Goal: Transaction & Acquisition: Purchase product/service

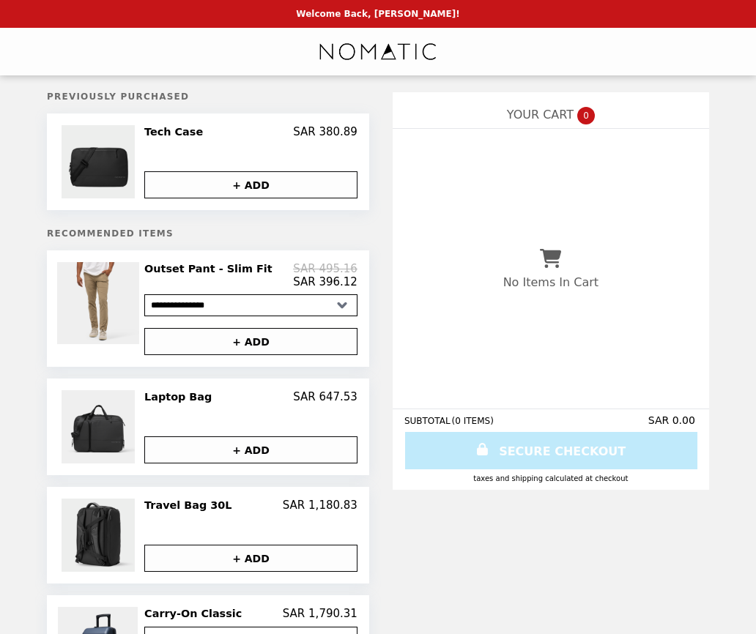
select select "**********"
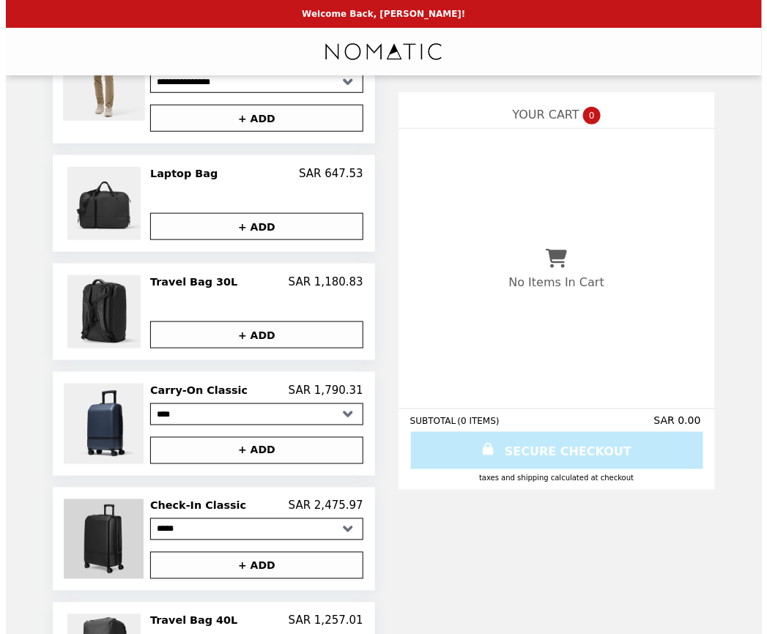
scroll to position [222, 0]
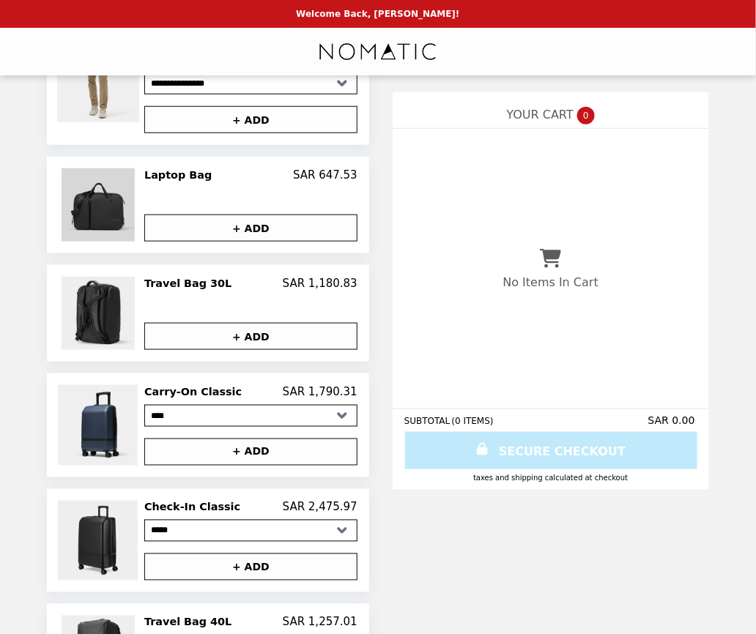
click at [127, 191] on img at bounding box center [100, 204] width 77 height 73
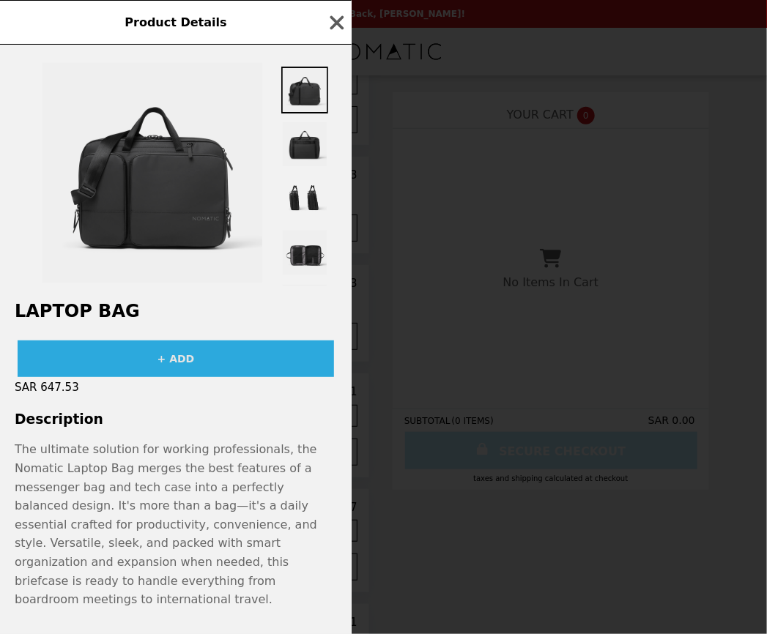
click at [198, 363] on button "+ ADD" at bounding box center [176, 358] width 316 height 37
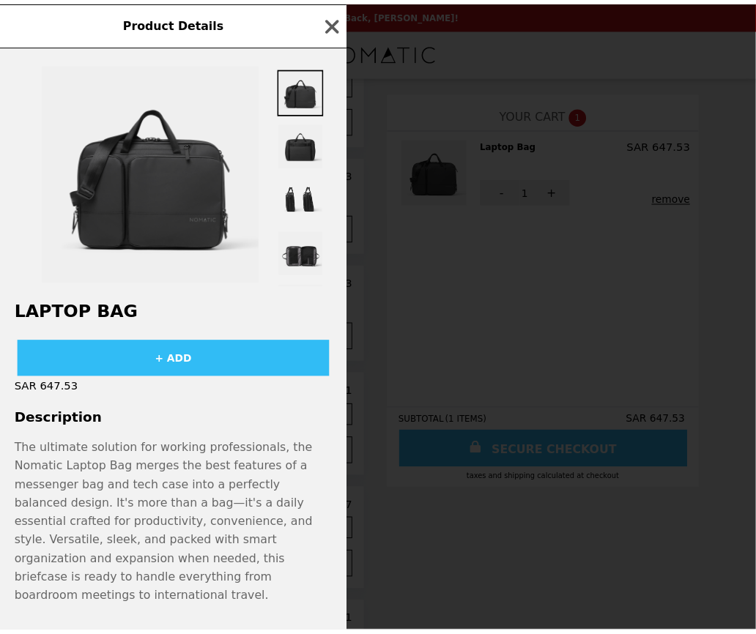
scroll to position [22, 0]
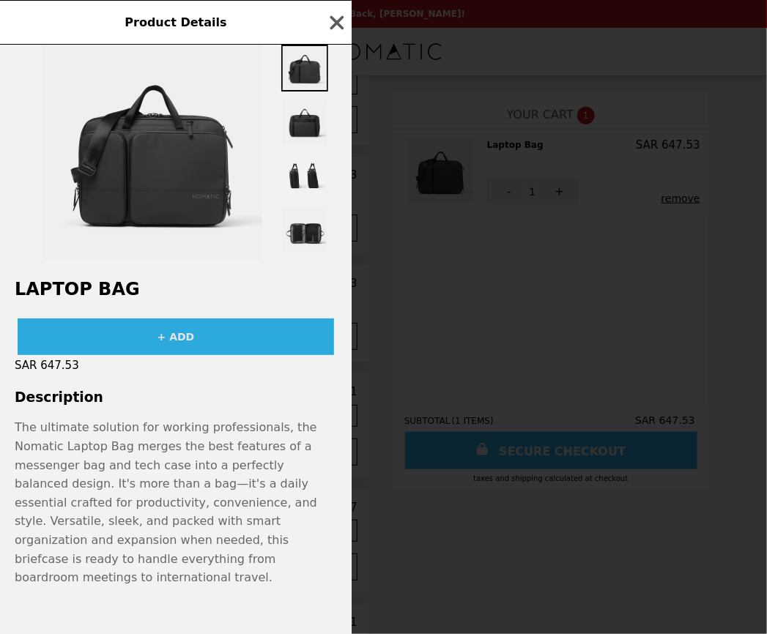
click at [177, 335] on button "+ ADD" at bounding box center [176, 336] width 316 height 37
click at [177, 335] on button "ADDED" at bounding box center [176, 336] width 316 height 37
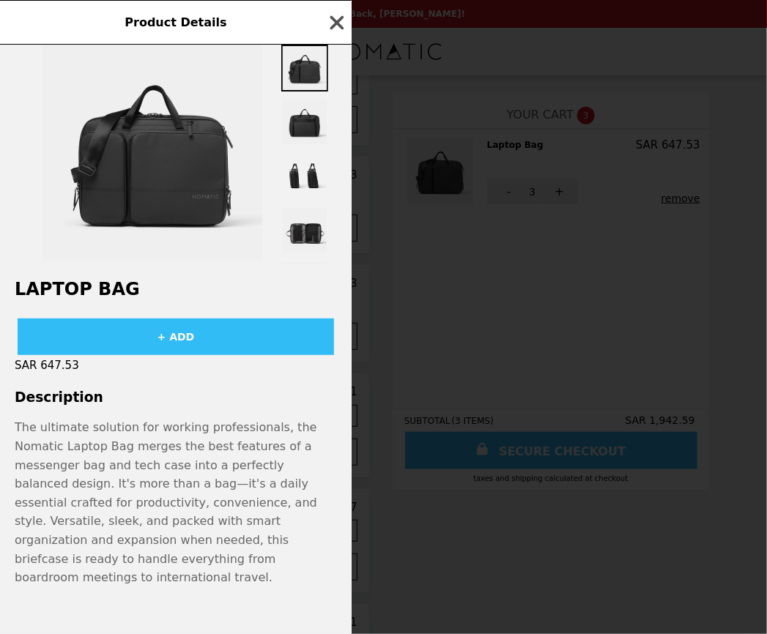
click at [335, 18] on icon "button" at bounding box center [337, 23] width 22 height 22
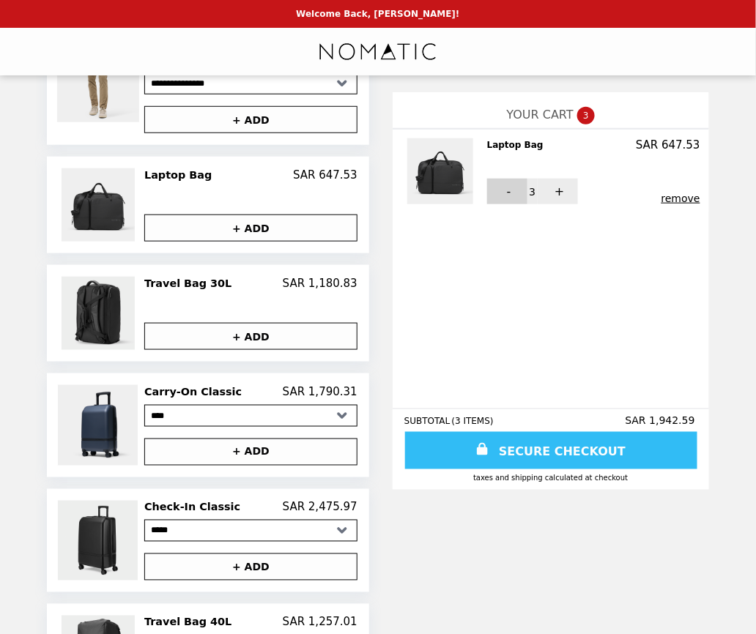
click at [487, 191] on button "-" at bounding box center [507, 192] width 40 height 26
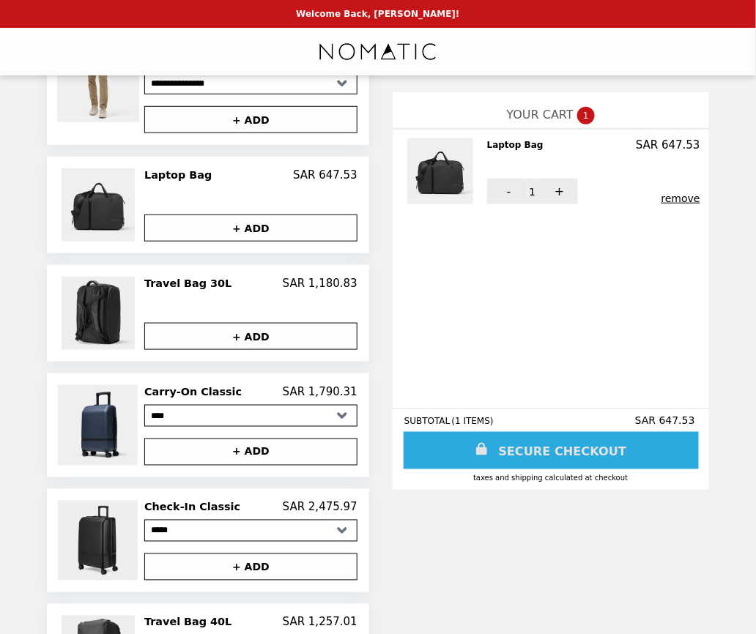
click at [545, 457] on link "SECURE CHECKOUT" at bounding box center [550, 450] width 295 height 37
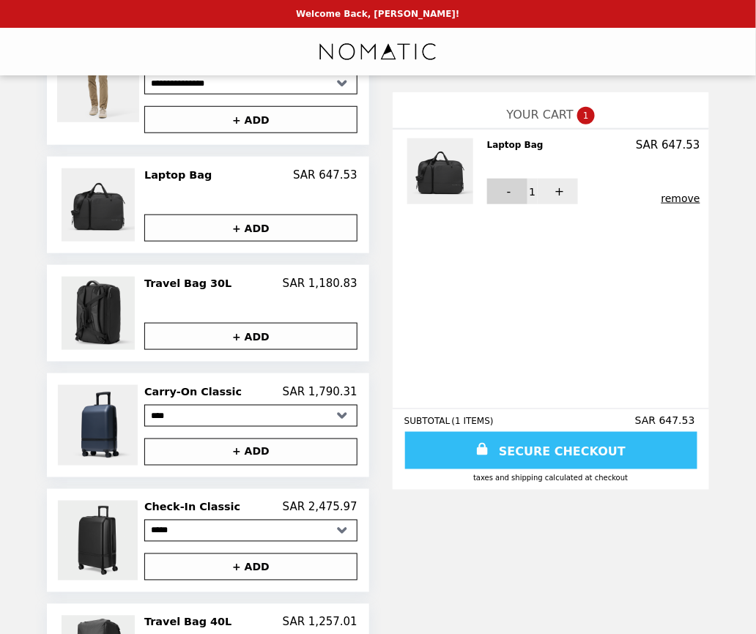
click at [491, 198] on button "-" at bounding box center [507, 192] width 40 height 26
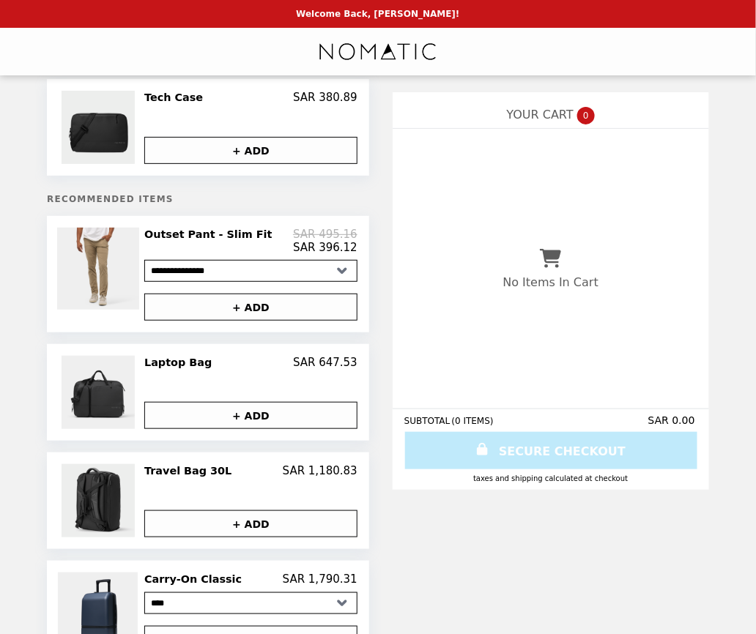
scroll to position [0, 0]
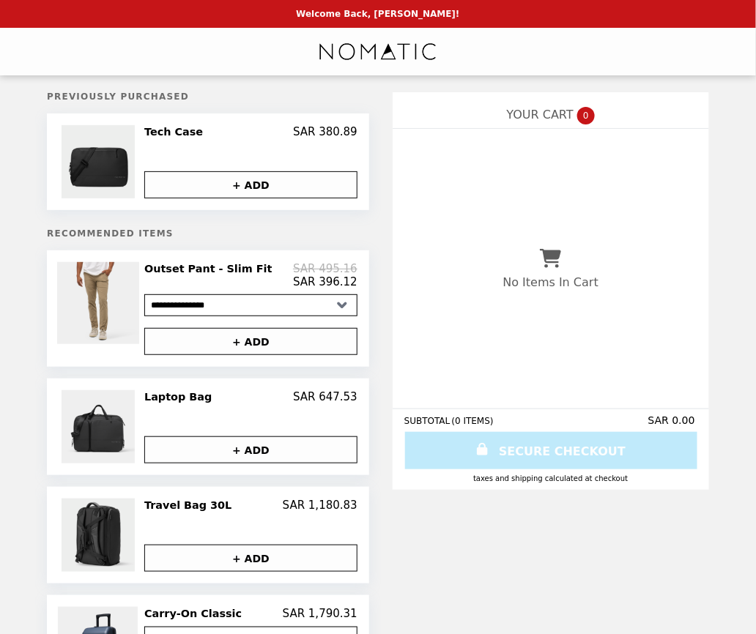
click at [332, 53] on img "Main" at bounding box center [378, 52] width 120 height 30
